Goal: Obtain resource: Download file/media

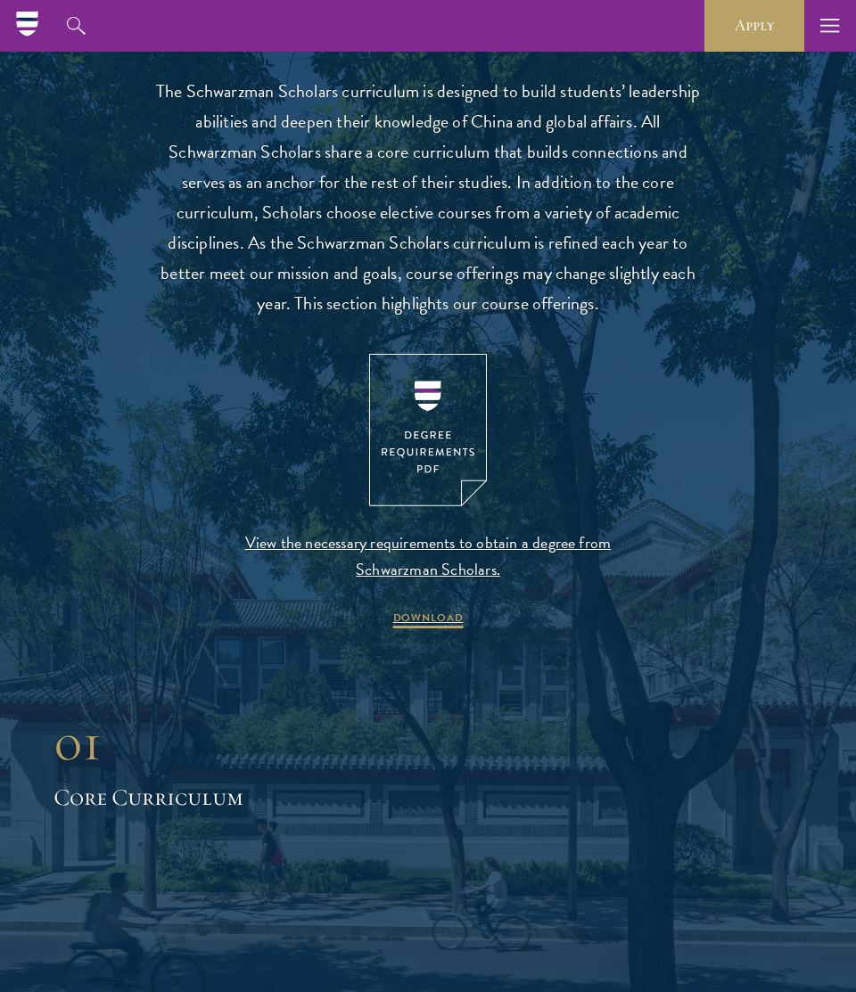
scroll to position [1519, 0]
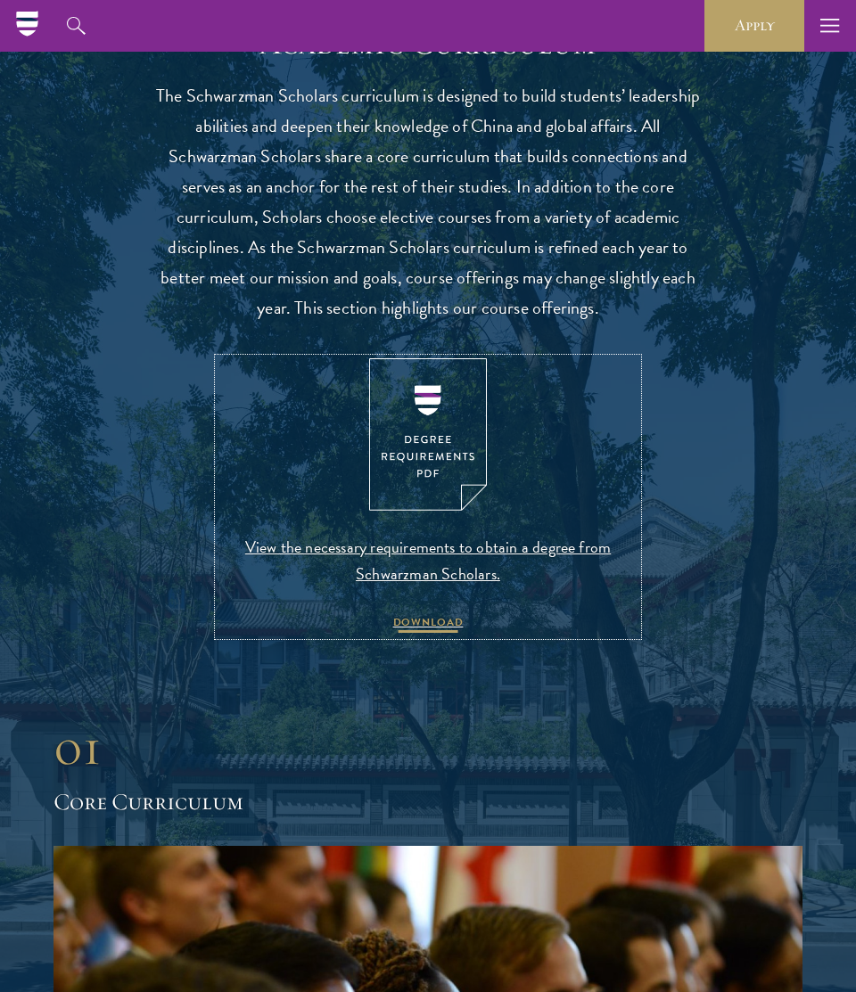
click at [423, 625] on span "DOWNLOAD" at bounding box center [428, 624] width 70 height 21
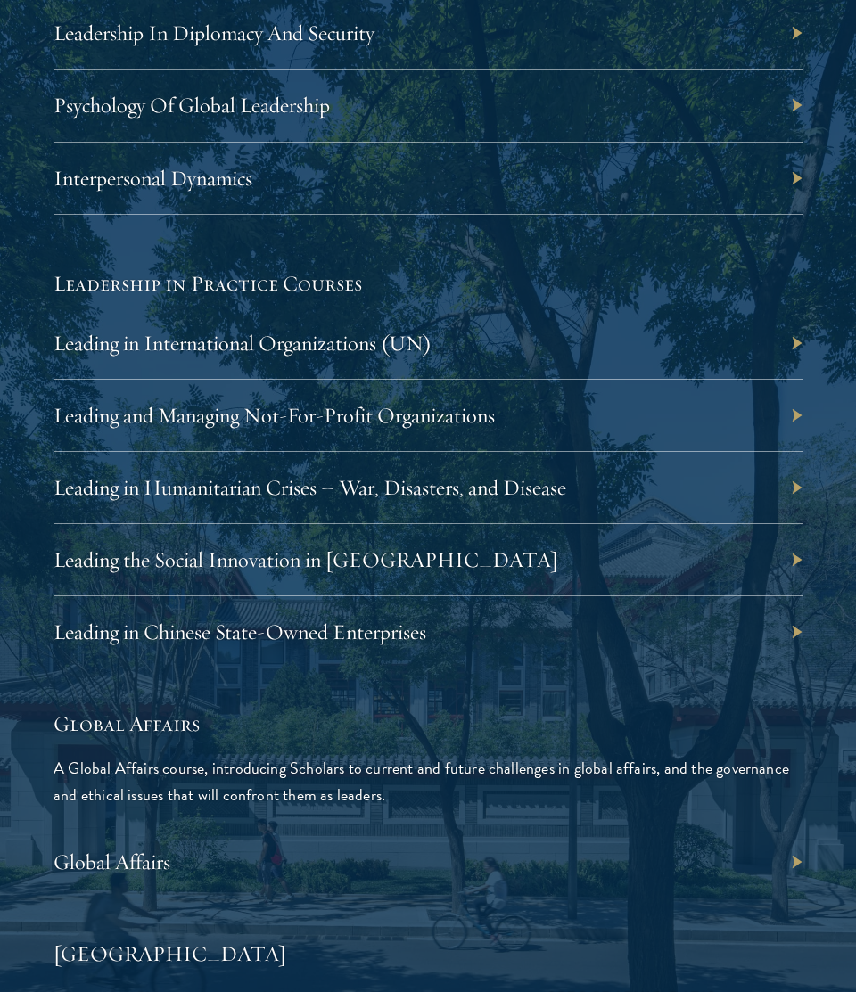
scroll to position [3942, 0]
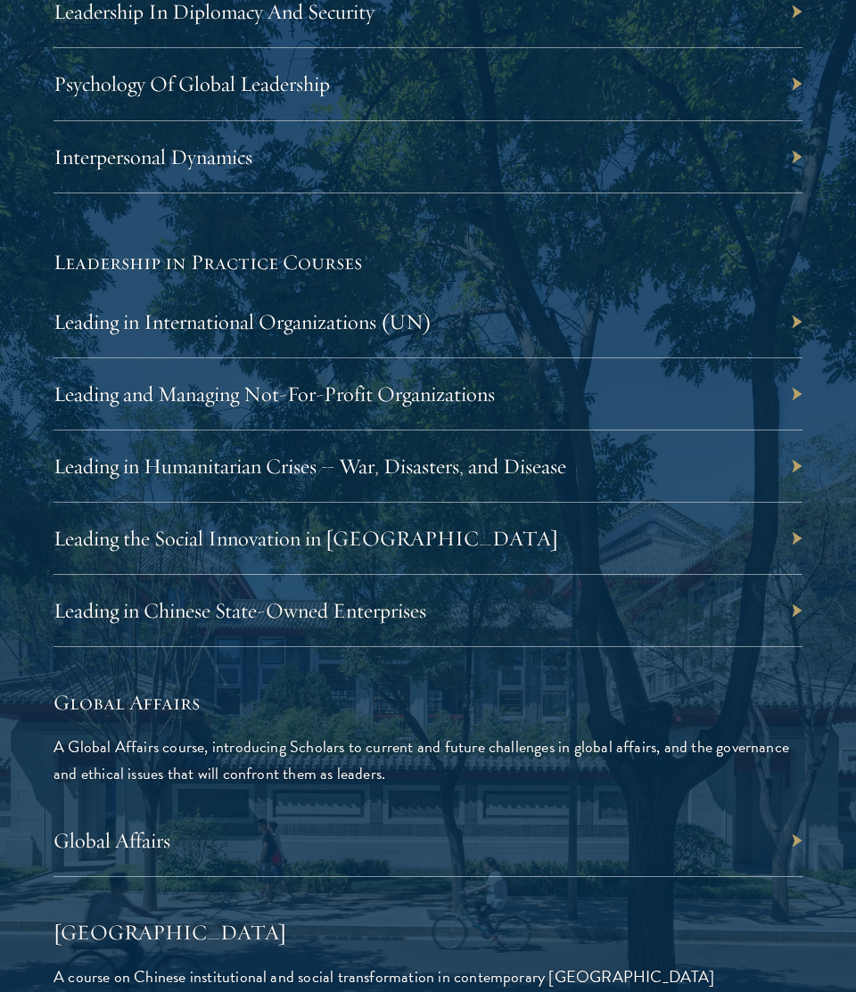
click at [339, 830] on div "Global Affairs" at bounding box center [427, 841] width 749 height 72
click at [344, 848] on div "Global Affairs" at bounding box center [427, 841] width 749 height 72
click at [795, 838] on div "Global Affairs" at bounding box center [427, 841] width 749 height 72
click at [693, 619] on div "Leading in Chinese State-Owned Enterprises" at bounding box center [427, 611] width 749 height 72
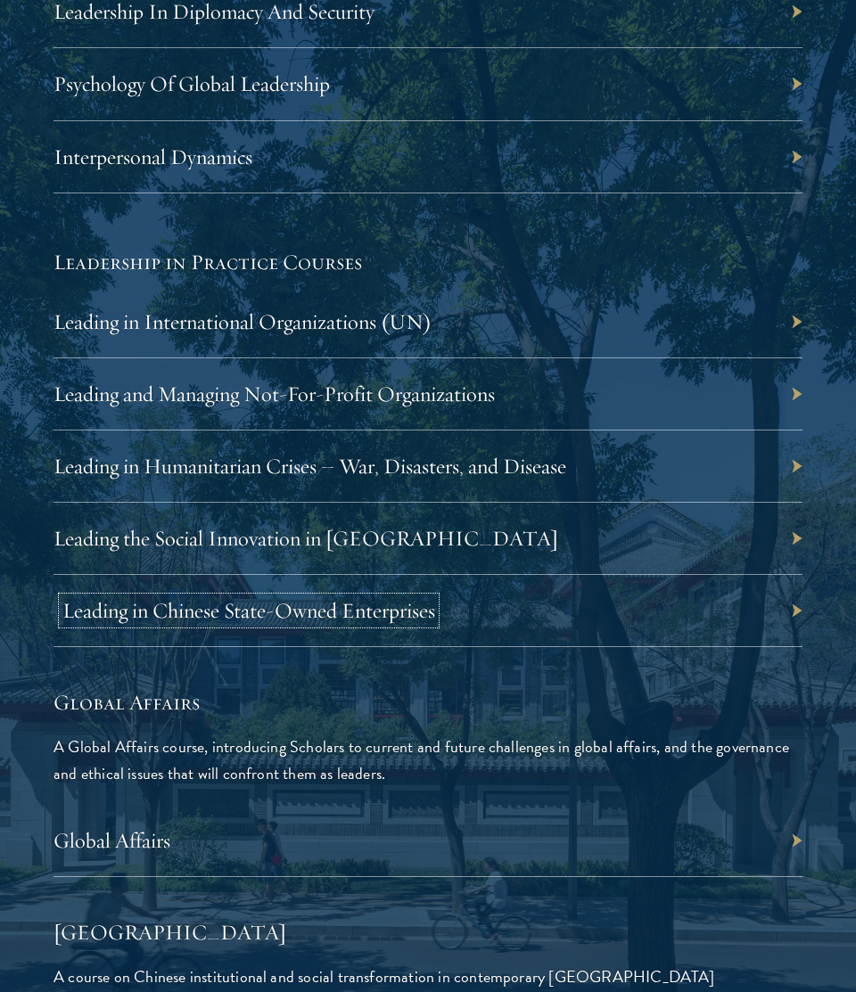
click at [307, 617] on link "Leading in Chinese State-Owned Enterprises" at bounding box center [248, 610] width 373 height 27
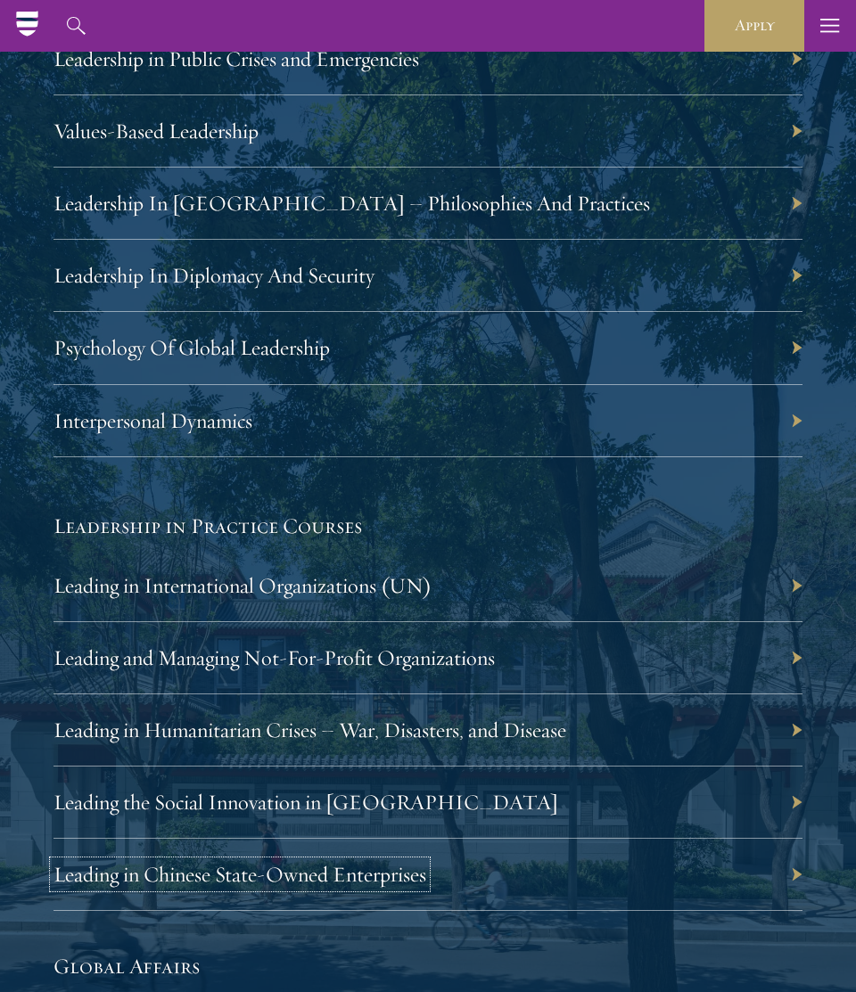
scroll to position [3294, 0]
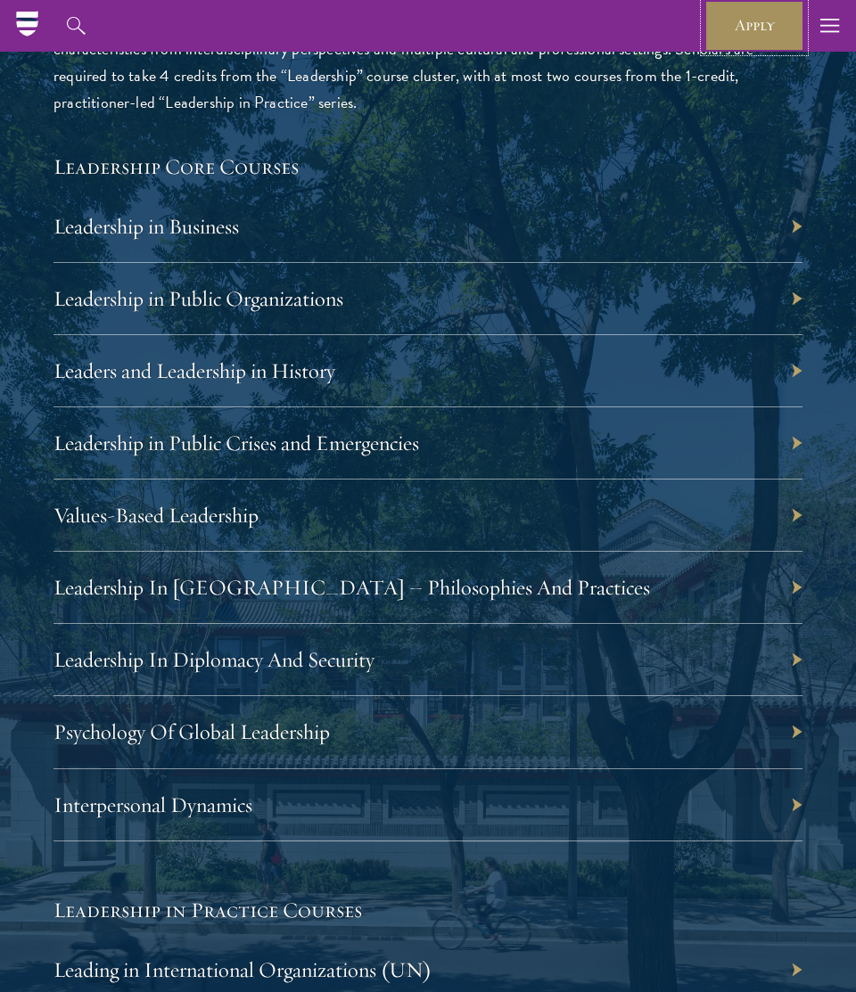
click at [775, 25] on link "Apply" at bounding box center [754, 26] width 100 height 52
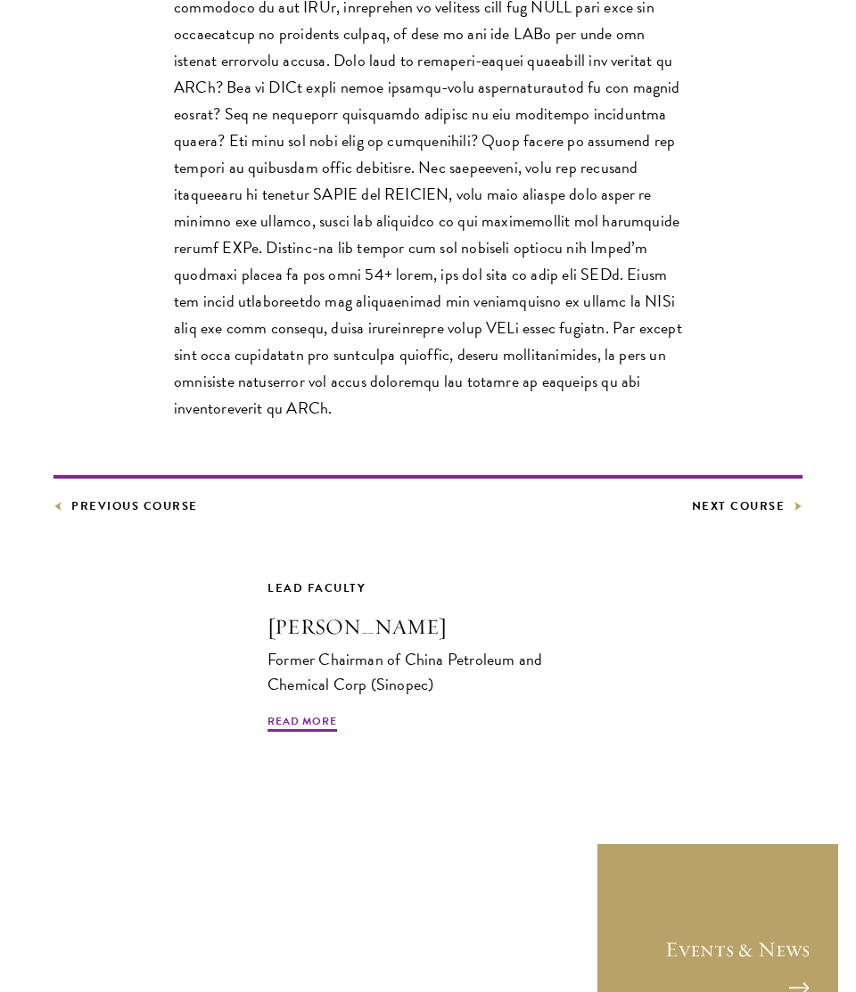
scroll to position [696, 0]
